Goal: Task Accomplishment & Management: Use online tool/utility

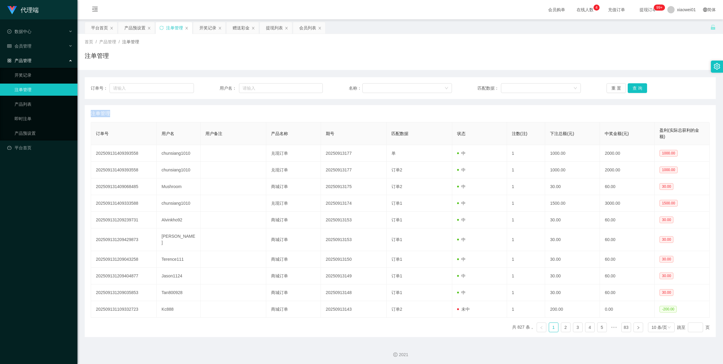
click at [633, 85] on button "查 询" at bounding box center [637, 88] width 19 height 10
click at [633, 85] on div "重 置 查 询" at bounding box center [657, 88] width 103 height 10
click at [139, 26] on div "产品预设置" at bounding box center [134, 27] width 21 height 11
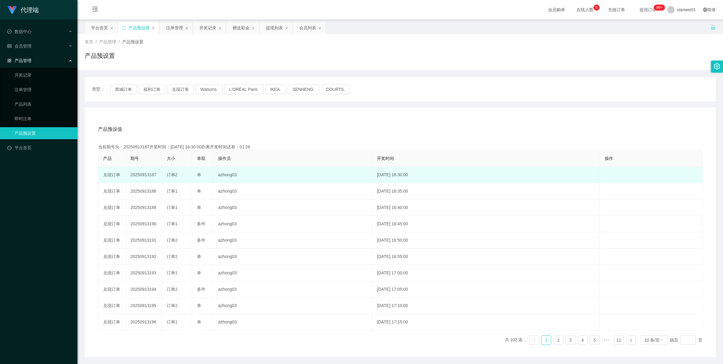
click at [141, 174] on td "20250913187" at bounding box center [144, 175] width 36 height 16
copy td "20250913187"
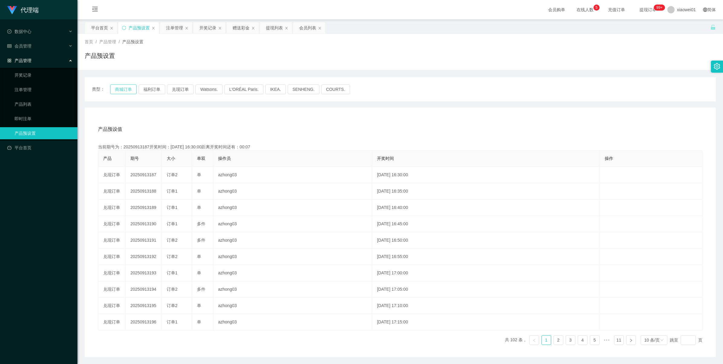
click at [126, 88] on button "商城订单" at bounding box center [123, 89] width 27 height 10
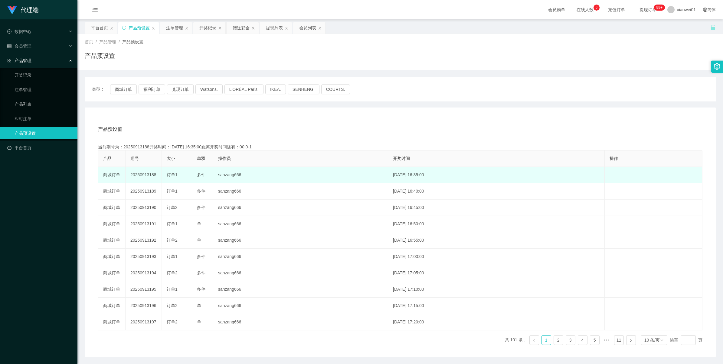
click at [141, 176] on td "20250913188" at bounding box center [144, 175] width 36 height 16
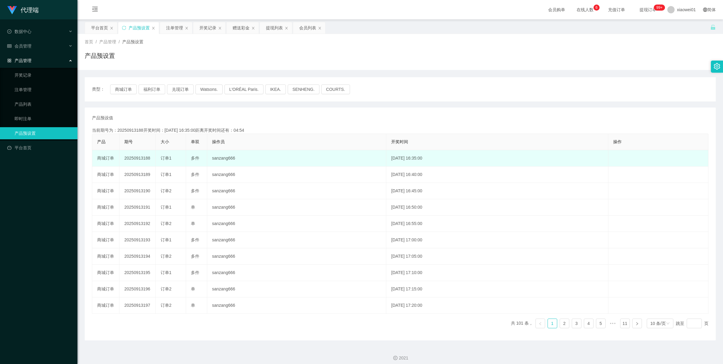
drag, startPoint x: 0, startPoint y: 0, endPoint x: 135, endPoint y: 158, distance: 207.6
click at [135, 158] on td "20250913188" at bounding box center [137, 158] width 36 height 16
copy td "20250913188"
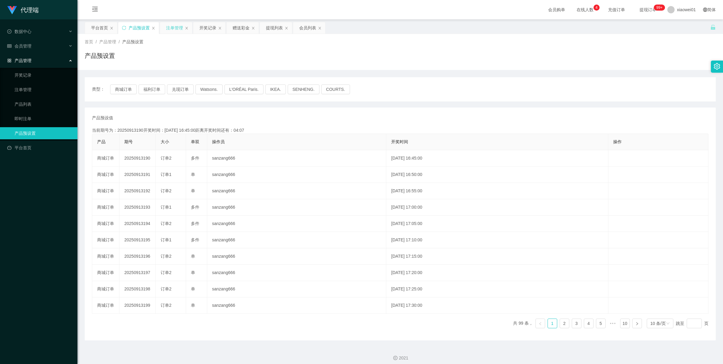
click at [180, 30] on div "注单管理" at bounding box center [174, 27] width 17 height 11
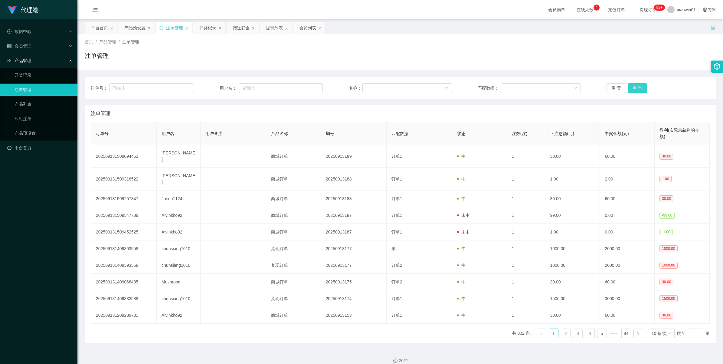
click at [628, 91] on button "查 询" at bounding box center [637, 88] width 19 height 10
click at [628, 91] on div "重 置 查 询" at bounding box center [657, 88] width 103 height 10
click at [628, 91] on button "查 询" at bounding box center [637, 88] width 19 height 10
click at [628, 91] on div "重 置 查 询" at bounding box center [657, 88] width 103 height 10
click at [628, 91] on button "查 询" at bounding box center [641, 88] width 26 height 10
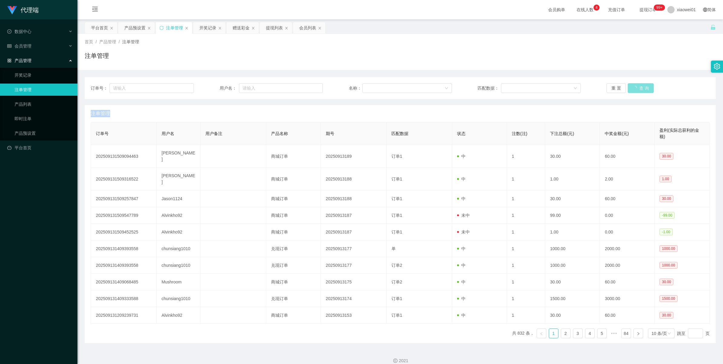
click at [628, 91] on div "重 置 查 询" at bounding box center [657, 88] width 103 height 10
click at [628, 91] on button "查 询" at bounding box center [637, 88] width 19 height 10
click at [628, 91] on div "重 置 查 询" at bounding box center [657, 88] width 103 height 10
click at [628, 91] on button "查 询" at bounding box center [641, 88] width 26 height 10
click at [628, 91] on div "重 置 查 询" at bounding box center [657, 88] width 103 height 10
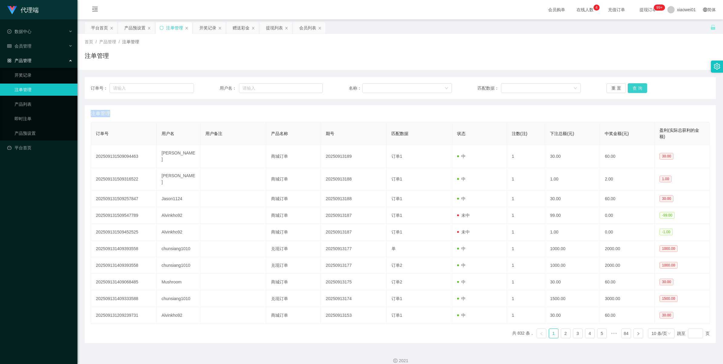
click at [628, 91] on button "查 询" at bounding box center [637, 88] width 19 height 10
click at [628, 91] on div "重 置 查 询" at bounding box center [657, 88] width 103 height 10
click at [628, 91] on button "查 询" at bounding box center [637, 88] width 19 height 10
click at [628, 91] on div "重 置 查 询" at bounding box center [657, 88] width 103 height 10
click at [628, 91] on button "查 询" at bounding box center [637, 88] width 19 height 10
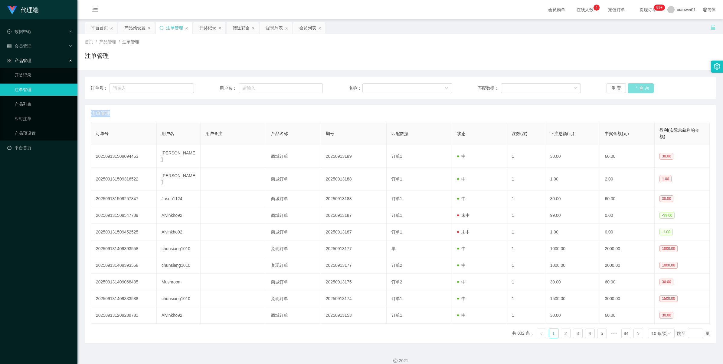
click at [628, 91] on div "重 置 查 询" at bounding box center [657, 88] width 103 height 10
click at [628, 91] on button "查 询" at bounding box center [637, 88] width 19 height 10
click at [628, 91] on div "重 置 查 询" at bounding box center [657, 88] width 103 height 10
click at [628, 91] on button "查 询" at bounding box center [641, 88] width 26 height 10
click at [628, 91] on div "重 置 查 询" at bounding box center [657, 88] width 103 height 10
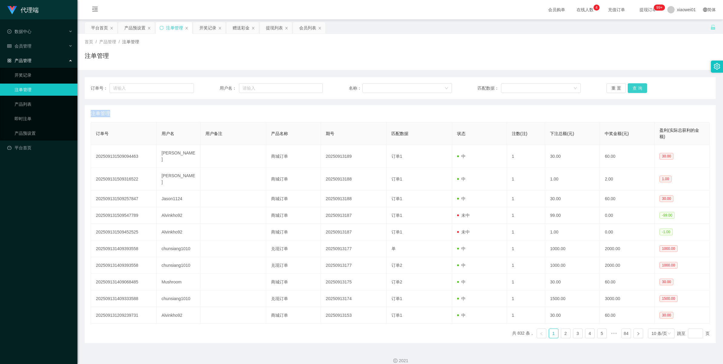
click at [628, 91] on button "查 询" at bounding box center [637, 88] width 19 height 10
click at [628, 91] on div "重 置 查 询" at bounding box center [657, 88] width 103 height 10
click at [628, 91] on button "查 询" at bounding box center [637, 88] width 19 height 10
click at [628, 91] on div "重 置 查 询" at bounding box center [657, 88] width 103 height 10
click at [628, 91] on button "查 询" at bounding box center [641, 88] width 26 height 10
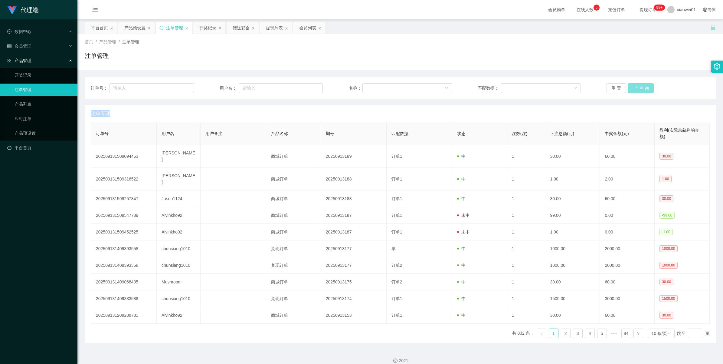
click at [628, 91] on div "重 置 查 询" at bounding box center [657, 88] width 103 height 10
click at [628, 91] on button "查 询" at bounding box center [637, 88] width 19 height 10
click at [628, 91] on div "重 置 查 询" at bounding box center [657, 88] width 103 height 10
click at [628, 91] on button "查 询" at bounding box center [637, 88] width 19 height 10
click at [628, 91] on div "重 置 查 询" at bounding box center [657, 88] width 103 height 10
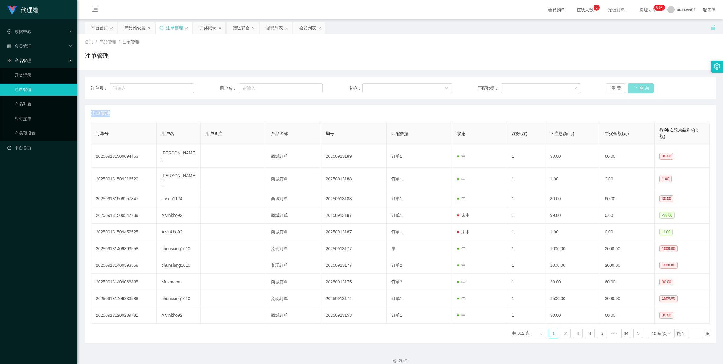
click at [628, 91] on button "查 询" at bounding box center [641, 88] width 26 height 10
click at [628, 91] on button "查 询" at bounding box center [637, 88] width 19 height 10
click at [628, 91] on div "重 置 查 询" at bounding box center [657, 88] width 103 height 10
click at [628, 91] on button "查 询" at bounding box center [641, 88] width 26 height 10
click at [628, 91] on div "重 置 查 询" at bounding box center [657, 88] width 103 height 10
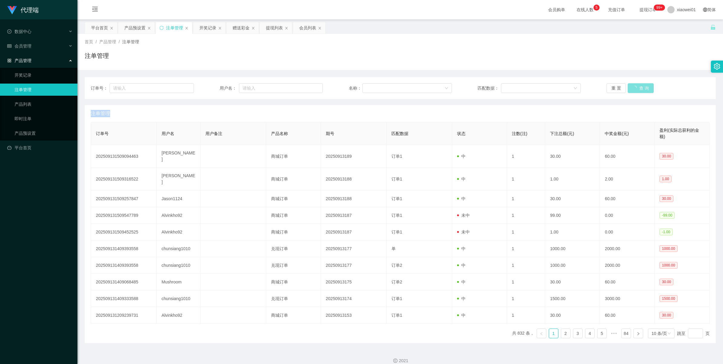
click at [628, 91] on button "查 询" at bounding box center [641, 88] width 26 height 10
click at [628, 91] on div "重 置 查 询" at bounding box center [657, 88] width 103 height 10
click at [628, 91] on button "查 询" at bounding box center [637, 88] width 19 height 10
click at [628, 91] on div "重 置 查 询" at bounding box center [657, 88] width 103 height 10
click at [628, 91] on button "查 询" at bounding box center [637, 88] width 19 height 10
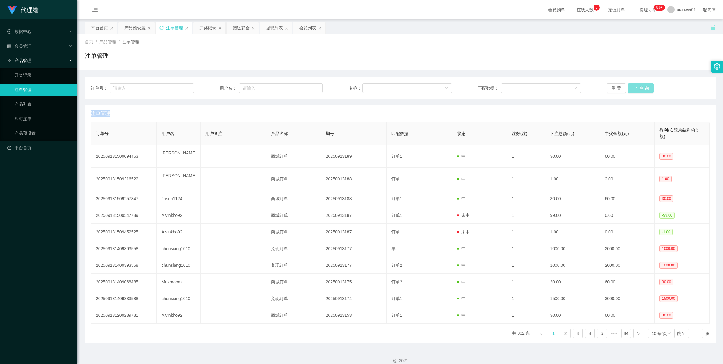
click at [628, 91] on div "重 置 查 询" at bounding box center [657, 88] width 103 height 10
click at [628, 91] on button "查 询" at bounding box center [637, 88] width 19 height 10
click at [628, 91] on div "重 置 查 询" at bounding box center [657, 88] width 103 height 10
click at [628, 91] on button "查 询" at bounding box center [641, 88] width 26 height 10
click at [628, 91] on div "重 置 查 询" at bounding box center [657, 88] width 103 height 10
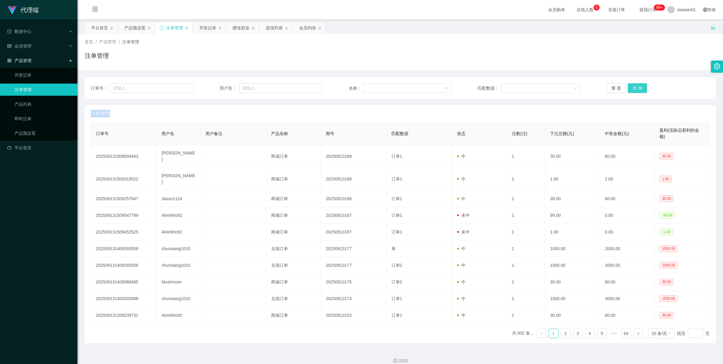
click at [628, 91] on button "查 询" at bounding box center [637, 88] width 19 height 10
click at [628, 91] on div "重 置 查 询" at bounding box center [657, 88] width 103 height 10
click at [628, 91] on button "查 询" at bounding box center [637, 88] width 19 height 10
click at [628, 91] on div "重 置 查 询" at bounding box center [657, 88] width 103 height 10
click at [628, 91] on button "查 询" at bounding box center [641, 88] width 26 height 10
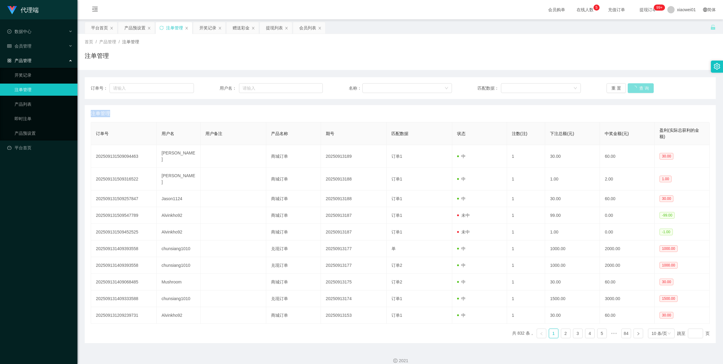
click at [628, 91] on div "重 置 查 询" at bounding box center [657, 88] width 103 height 10
click at [628, 91] on button "查 询" at bounding box center [637, 88] width 19 height 10
click at [628, 91] on div "重 置 查 询" at bounding box center [657, 88] width 103 height 10
